Goal: Communication & Community: Answer question/provide support

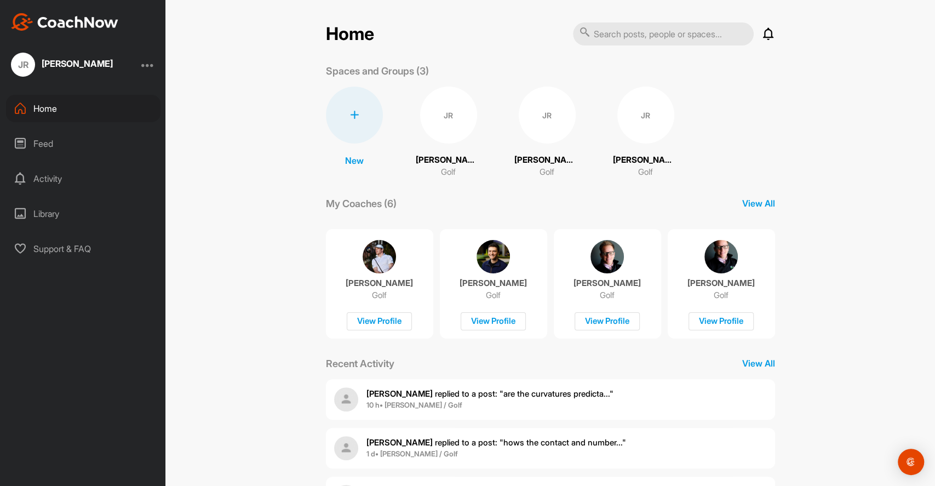
click at [438, 121] on div "JR" at bounding box center [448, 115] width 57 height 57
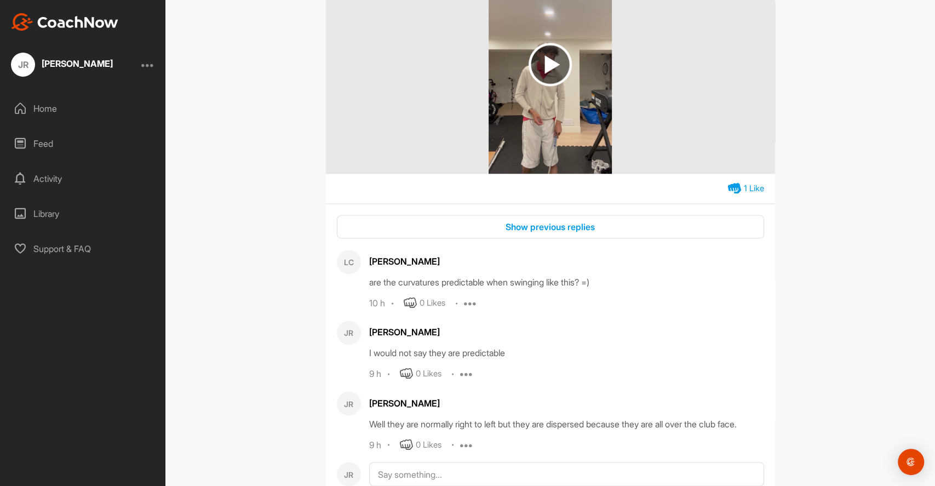
scroll to position [1168, 0]
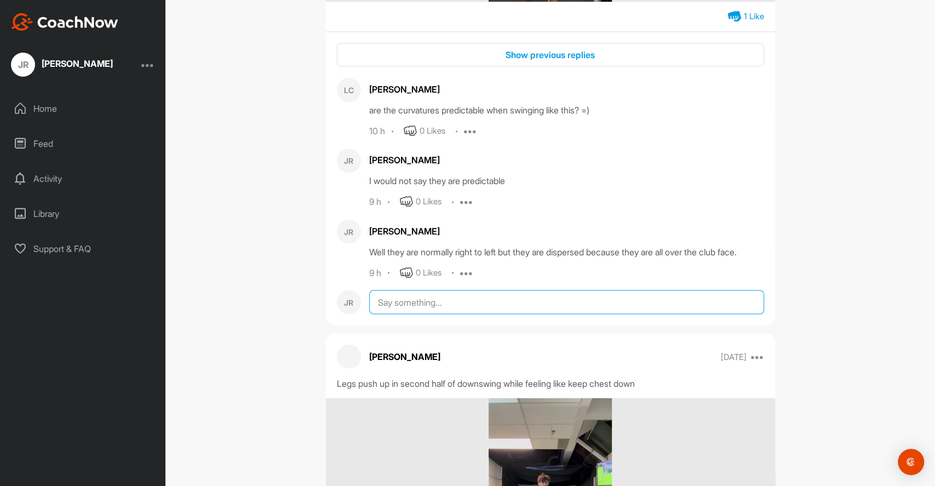
click at [436, 314] on textarea at bounding box center [566, 302] width 395 height 24
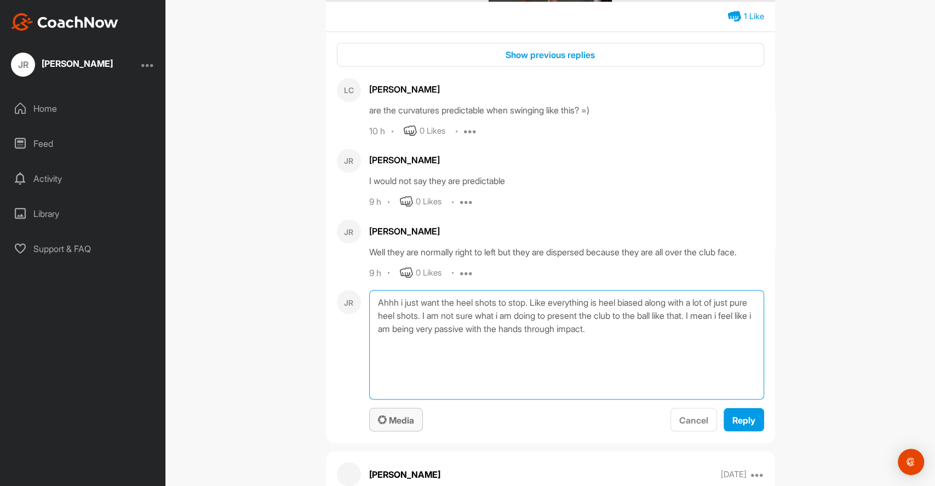
type textarea "Ahhh i just want the heel shots to stop. Like everything is heel biased along w…"
click at [394, 425] on span "Media" at bounding box center [396, 419] width 36 height 11
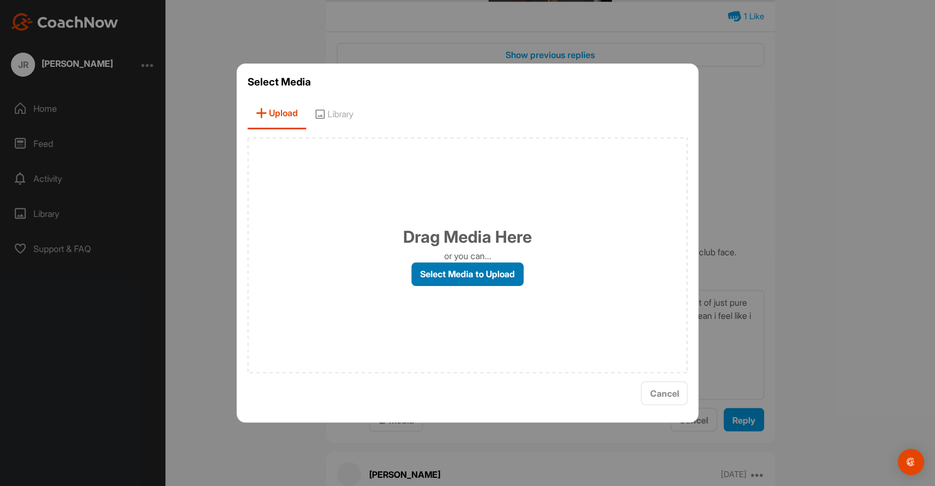
click at [451, 270] on label "Select Media to Upload" at bounding box center [467, 274] width 112 height 24
click at [0, 0] on input "Select Media to Upload" at bounding box center [0, 0] width 0 height 0
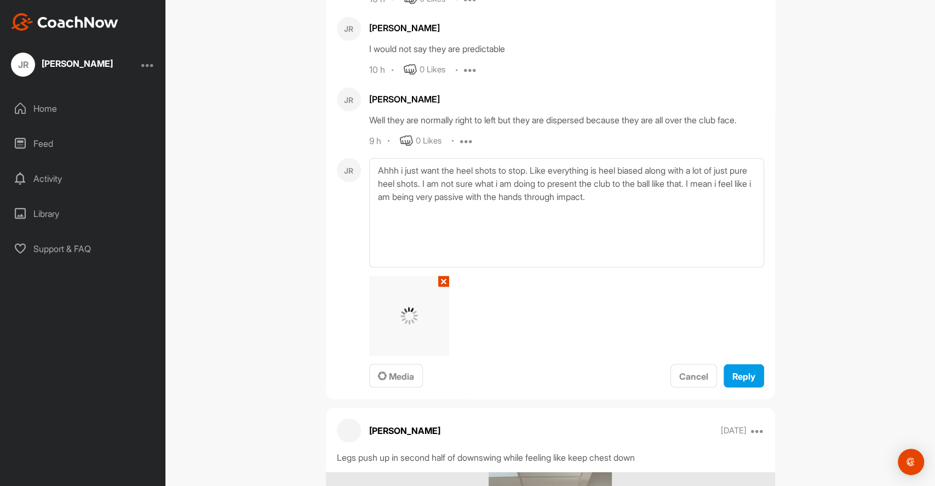
scroll to position [1315, 0]
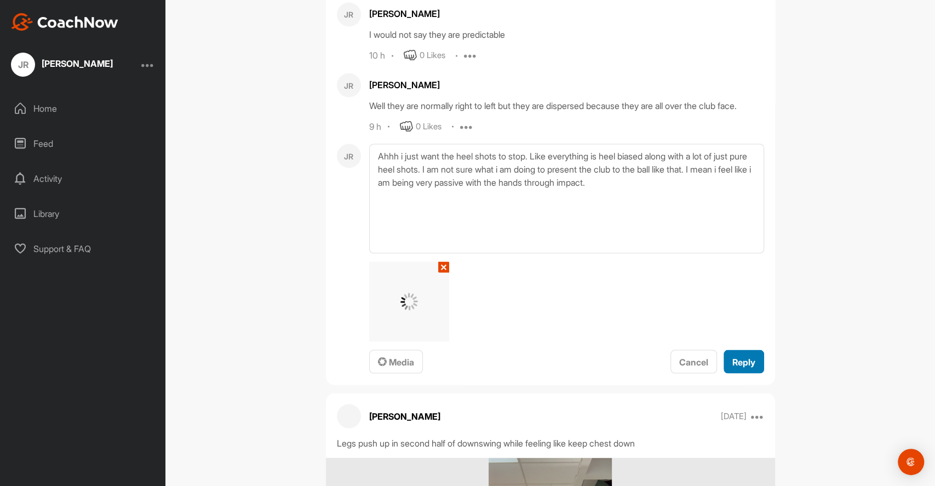
click at [733, 367] on span "Reply" at bounding box center [743, 361] width 23 height 11
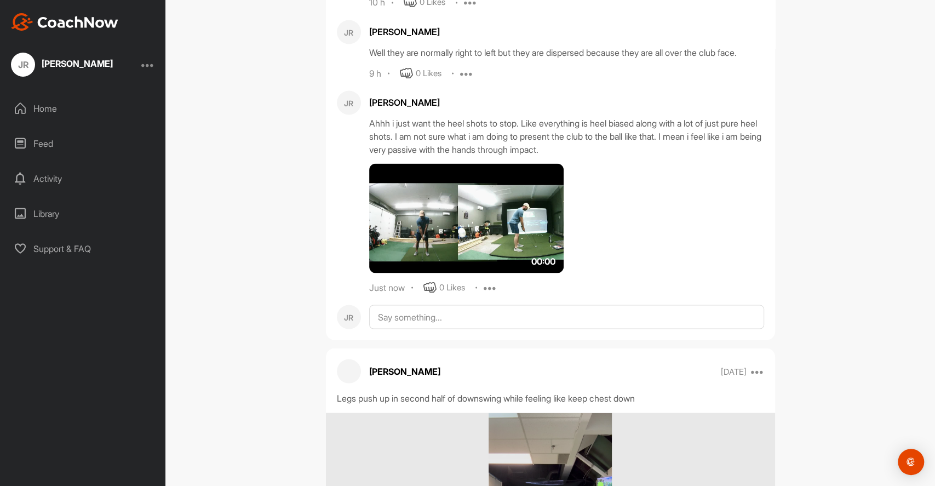
scroll to position [1387, 0]
